Goal: Complete application form

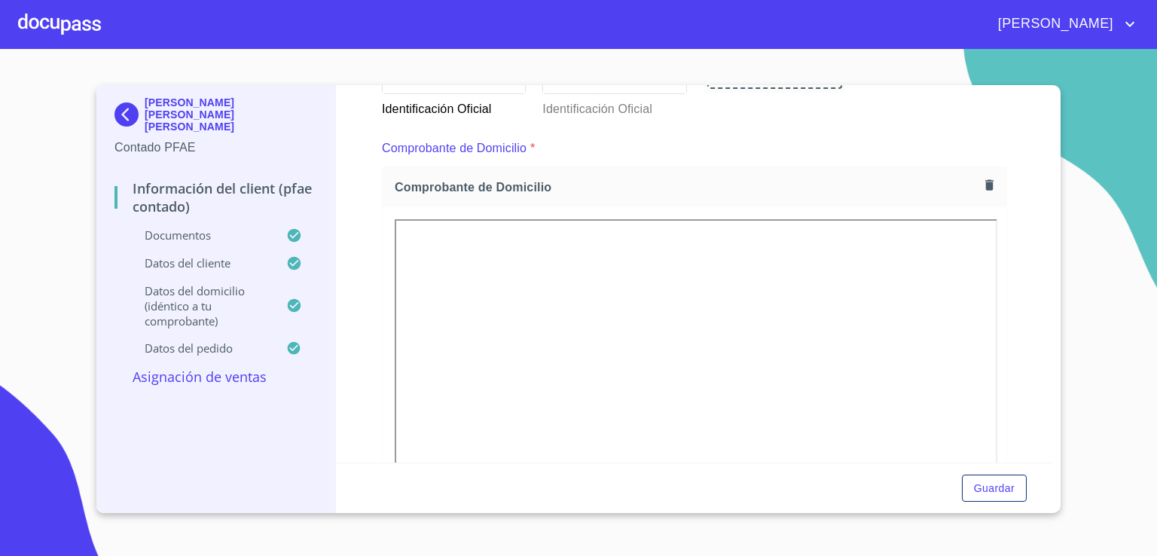
scroll to position [791, 0]
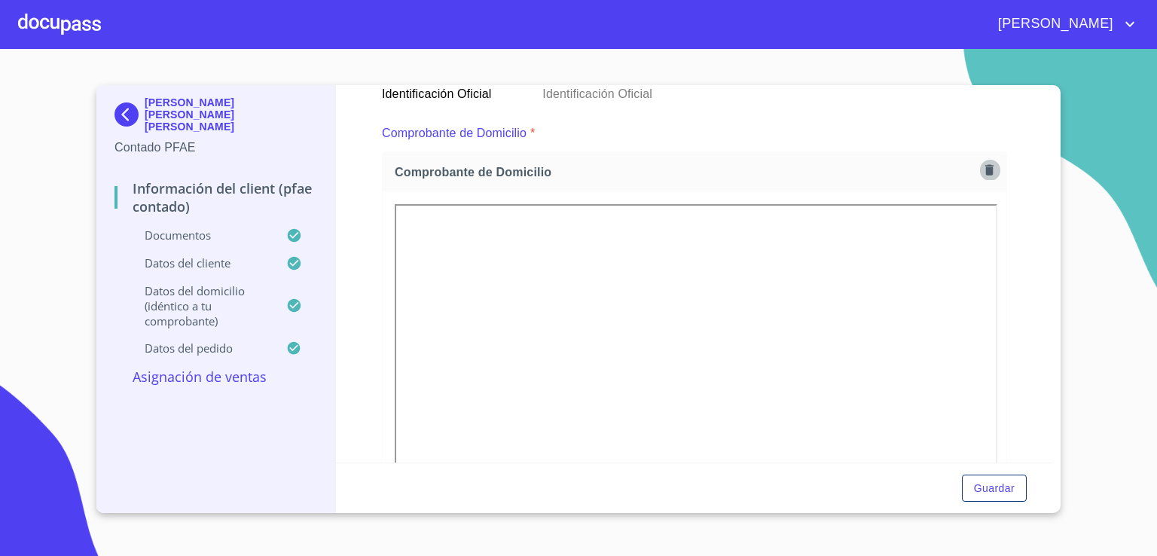
click at [985, 169] on icon "button" at bounding box center [989, 169] width 8 height 11
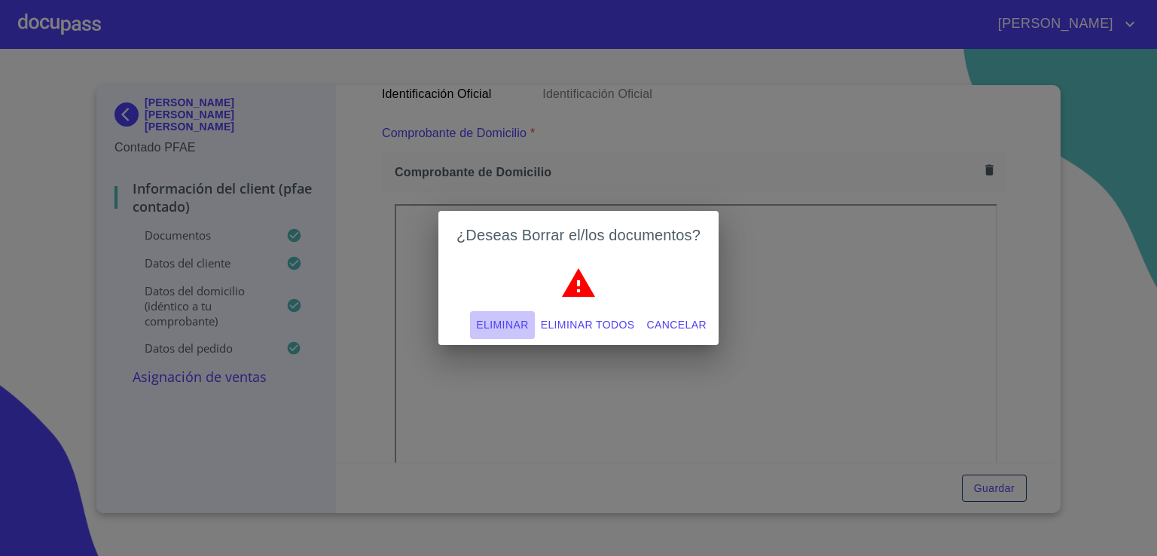
click at [514, 322] on span "Eliminar" at bounding box center [502, 325] width 52 height 19
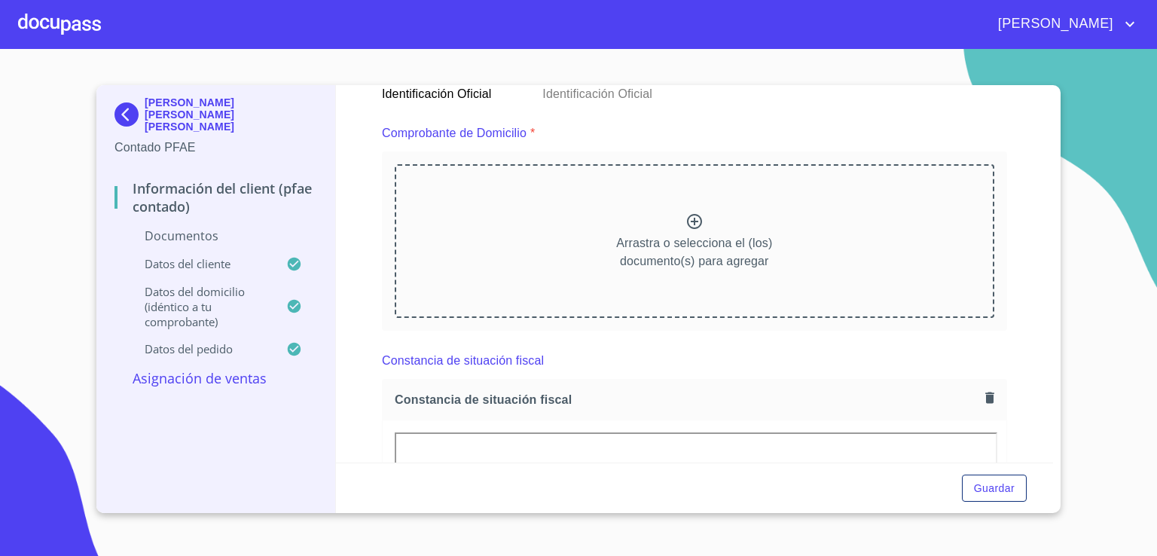
click at [686, 218] on icon at bounding box center [694, 221] width 18 height 18
click at [687, 215] on icon at bounding box center [694, 221] width 18 height 18
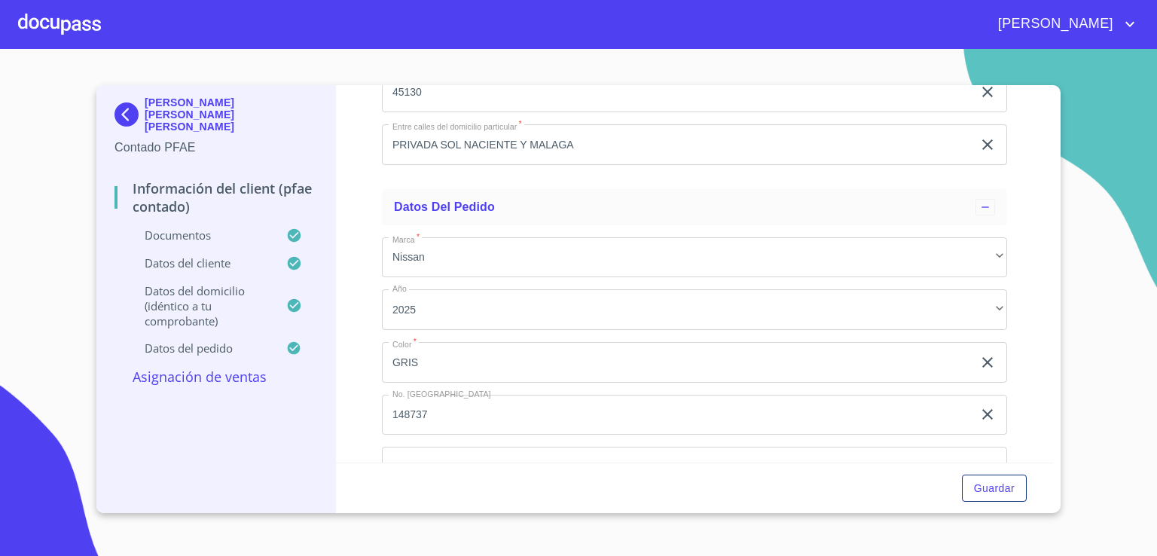
scroll to position [4001, 0]
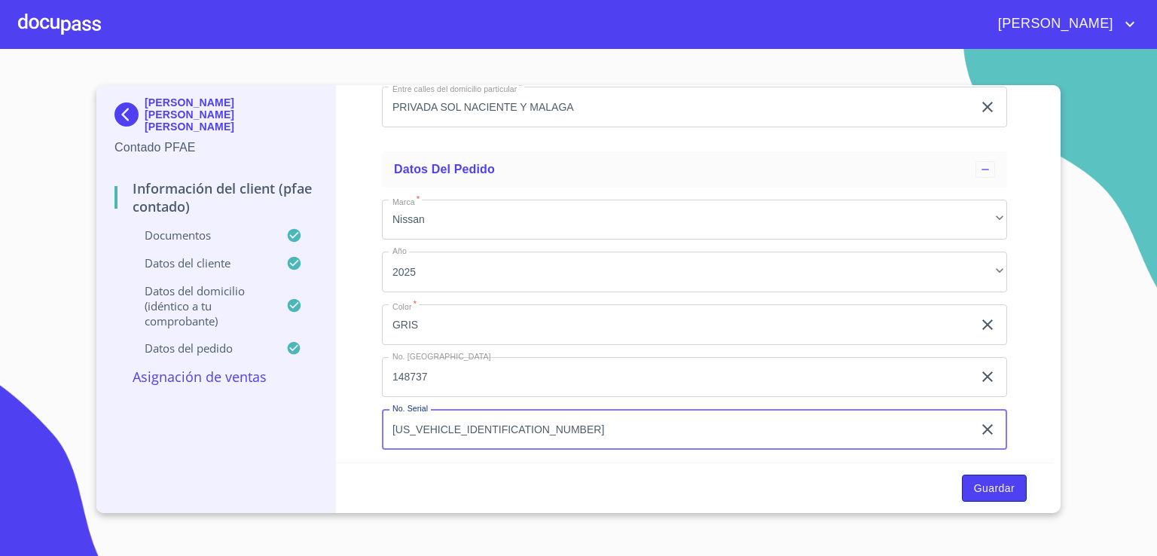
type input "[US_VEHICLE_IDENTIFICATION_NUMBER]"
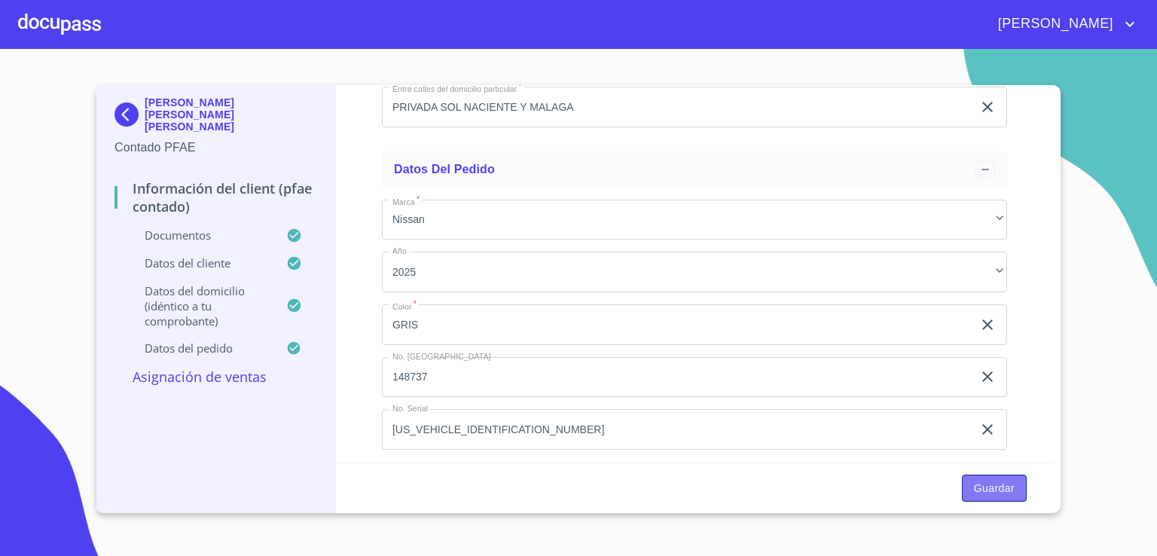
click at [983, 481] on span "Guardar" at bounding box center [994, 488] width 41 height 19
